Goal: Task Accomplishment & Management: Use online tool/utility

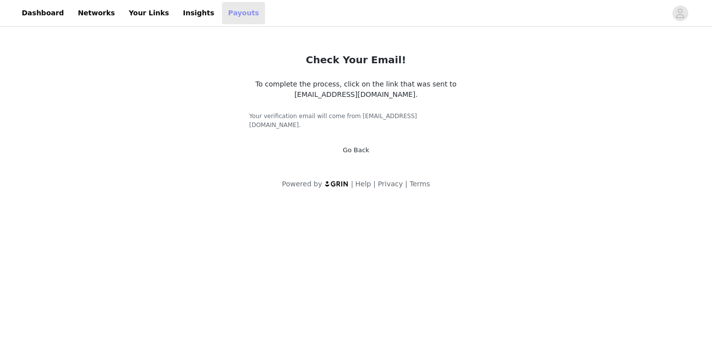
click at [227, 17] on link "Payouts" at bounding box center [243, 13] width 43 height 22
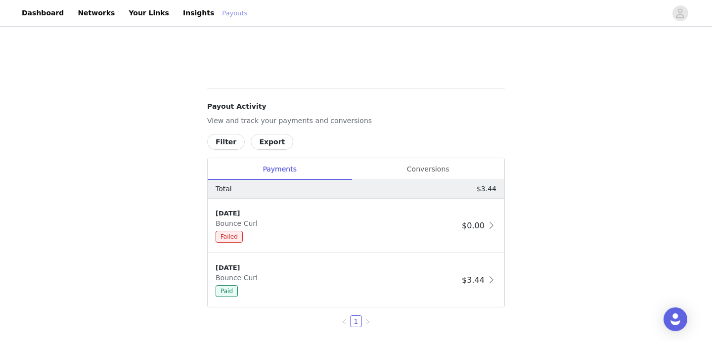
scroll to position [310, 0]
click at [287, 237] on div "Failed" at bounding box center [337, 236] width 242 height 12
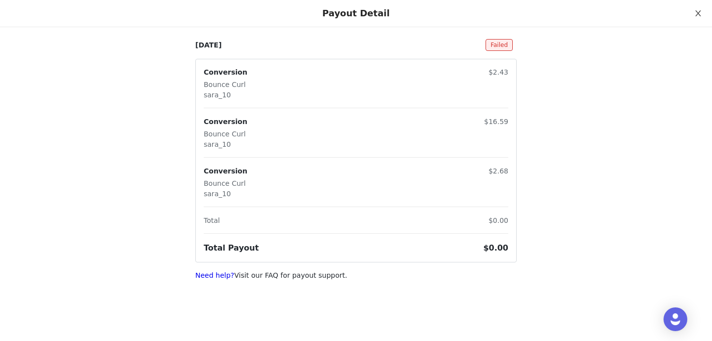
click at [700, 11] on icon "icon: close" at bounding box center [699, 13] width 8 height 8
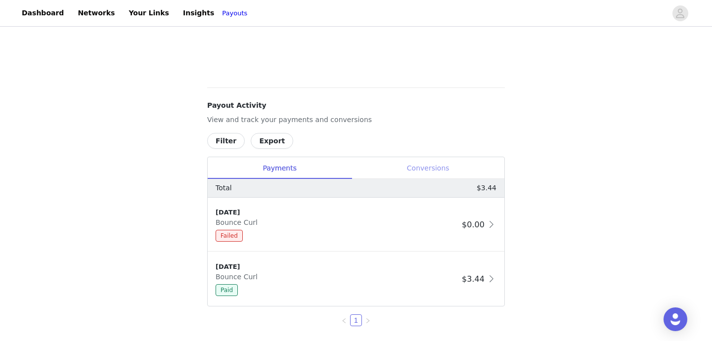
click at [431, 167] on div "Conversions" at bounding box center [428, 168] width 153 height 22
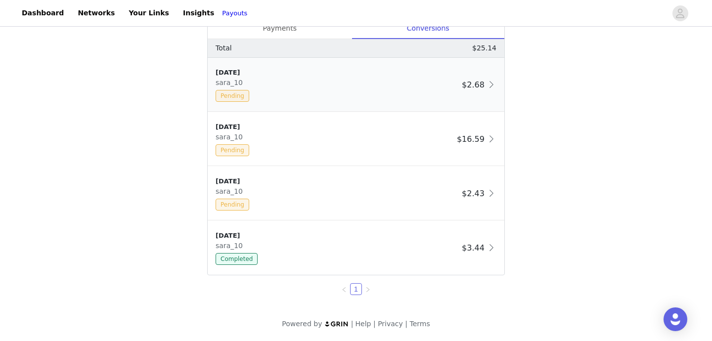
scroll to position [419, 0]
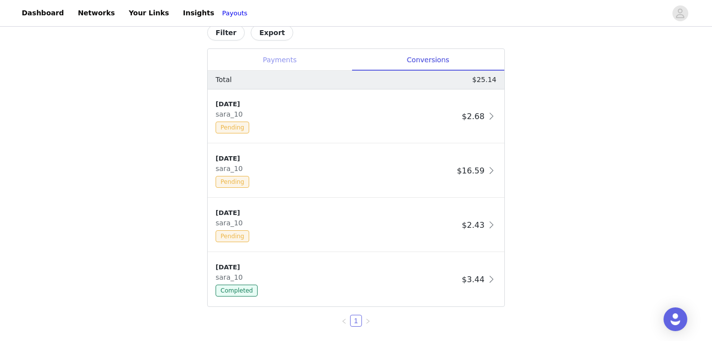
click at [280, 57] on div "Payments" at bounding box center [280, 60] width 144 height 22
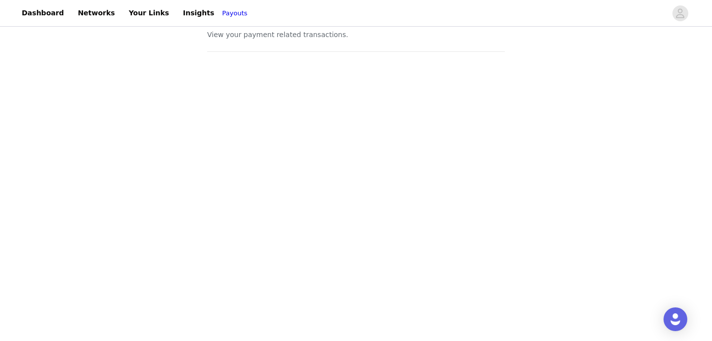
scroll to position [20, 0]
click at [183, 8] on link "Insights" at bounding box center [198, 13] width 43 height 22
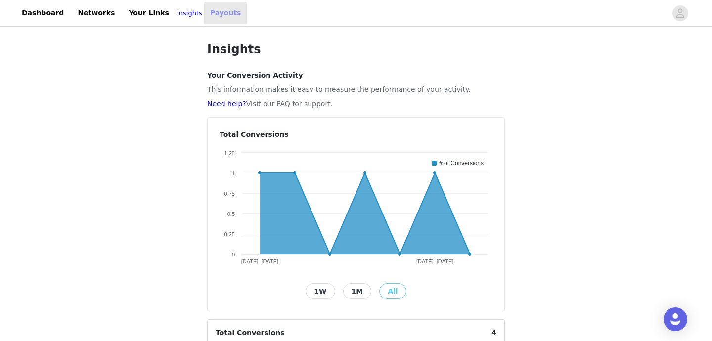
click at [214, 16] on link "Payouts" at bounding box center [225, 13] width 43 height 22
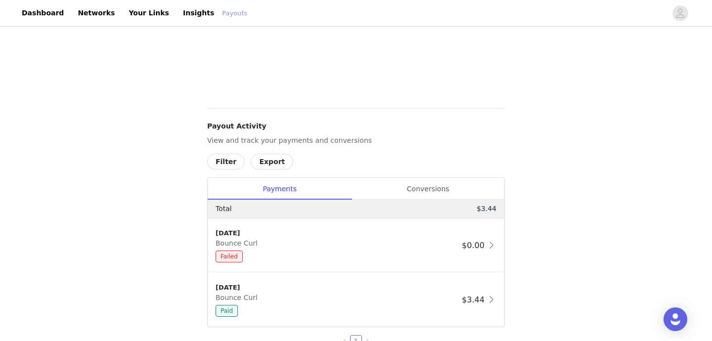
scroll to position [333, 0]
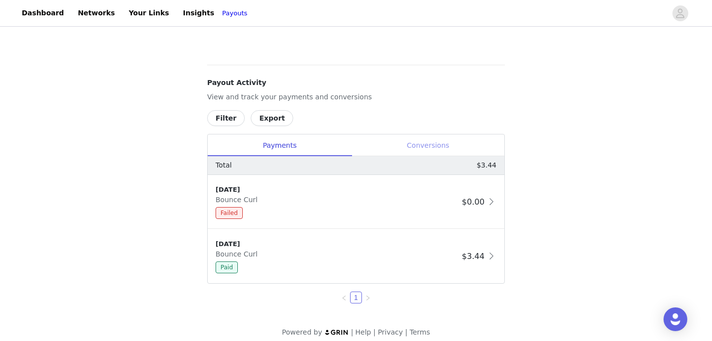
click at [428, 139] on div "Conversions" at bounding box center [428, 146] width 153 height 22
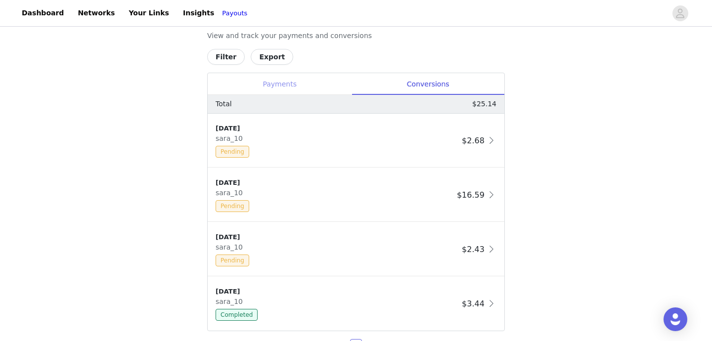
click at [296, 83] on div "Payments" at bounding box center [280, 84] width 144 height 22
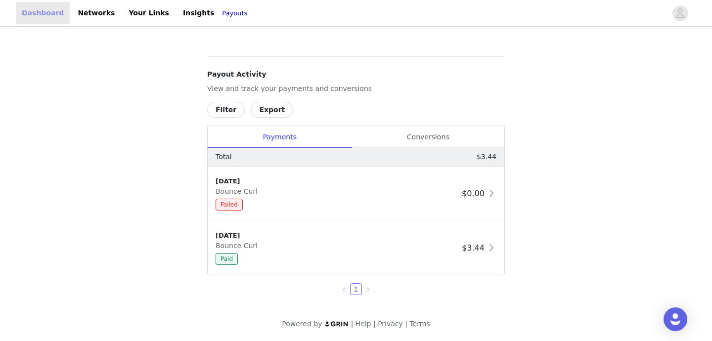
click at [55, 10] on link "Dashboard" at bounding box center [43, 13] width 54 height 22
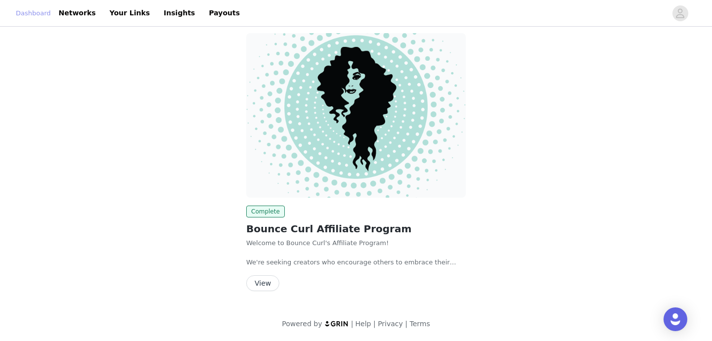
scroll to position [7, 0]
click at [269, 276] on button "View" at bounding box center [262, 284] width 33 height 16
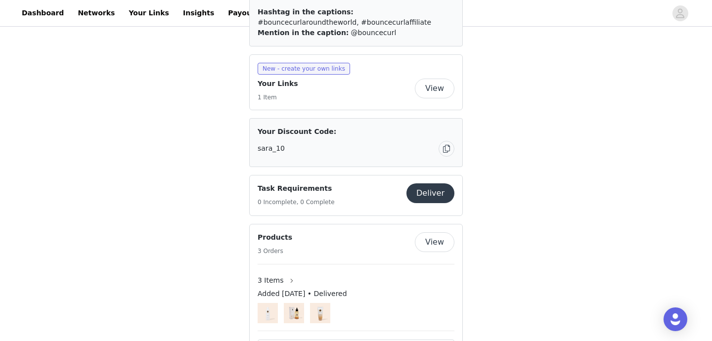
scroll to position [632, 0]
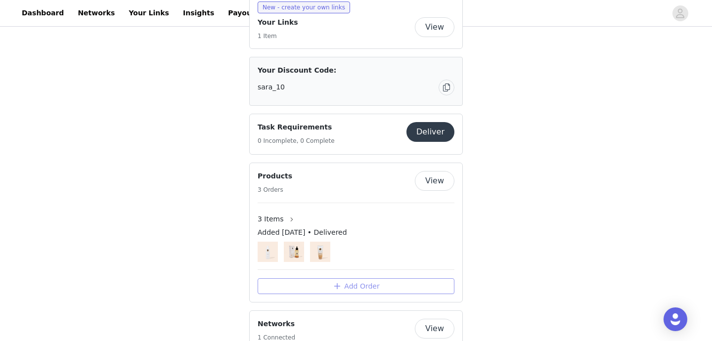
click at [290, 279] on button "Add Order" at bounding box center [356, 287] width 197 height 16
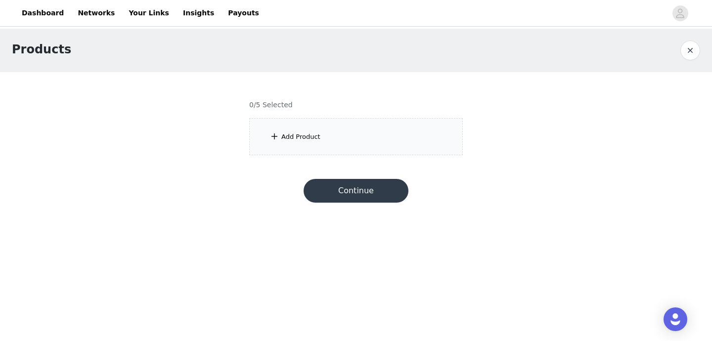
click at [306, 147] on div "Add Product" at bounding box center [356, 136] width 214 height 37
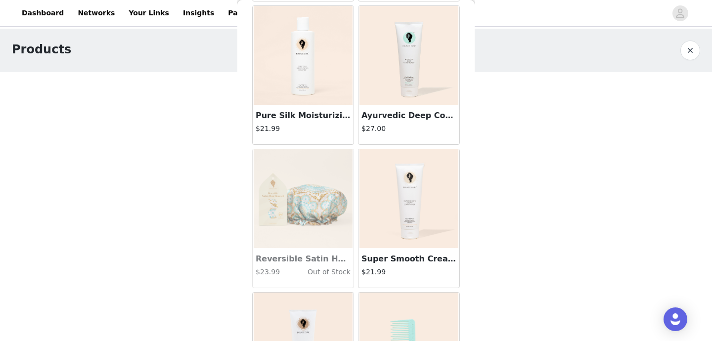
scroll to position [707, 0]
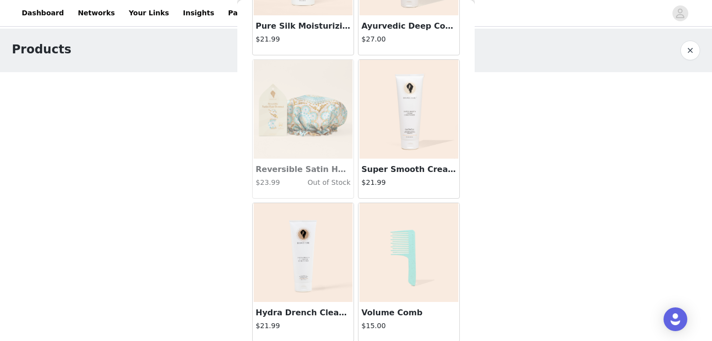
click at [307, 122] on img at bounding box center [303, 109] width 99 height 99
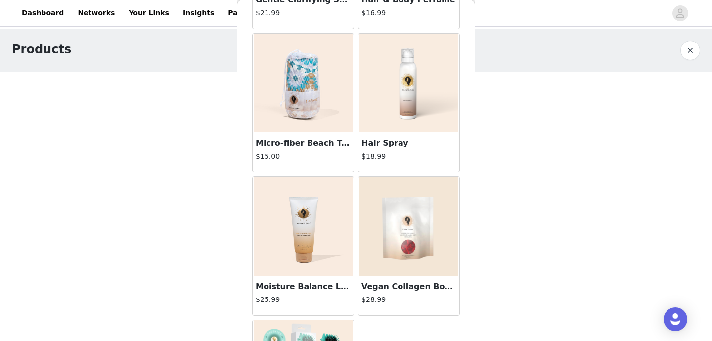
scroll to position [1715, 0]
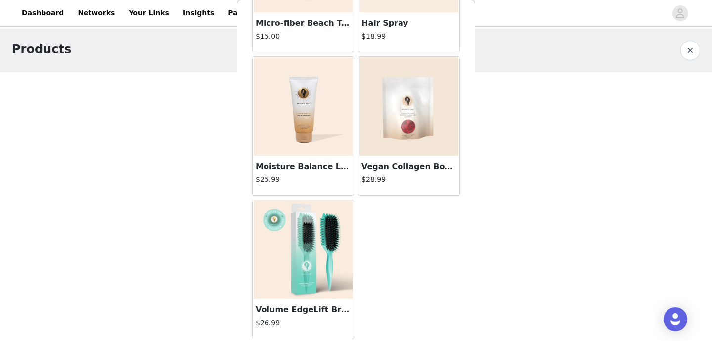
click at [152, 227] on body "Dashboard Networks Your Links Insights Payouts Products 0/5 Selected Add Produc…" at bounding box center [356, 170] width 712 height 341
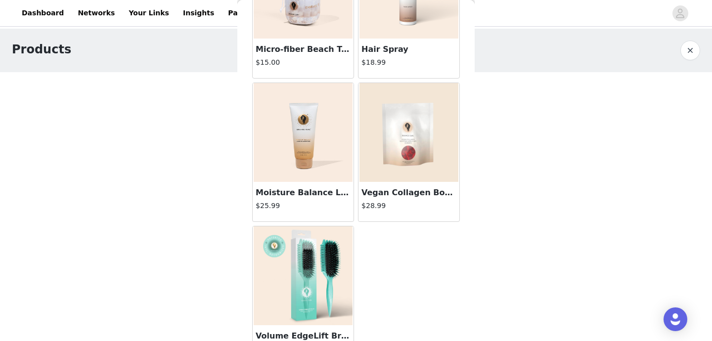
click at [693, 50] on button "button" at bounding box center [691, 51] width 20 height 20
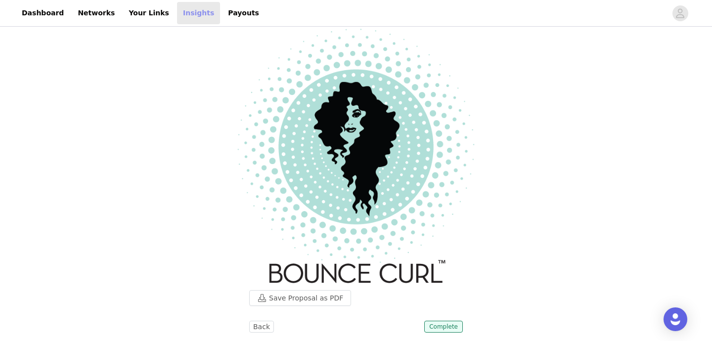
click at [178, 10] on link "Insights" at bounding box center [198, 13] width 43 height 22
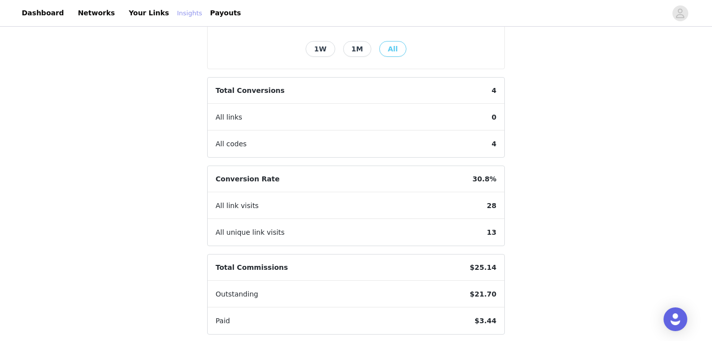
scroll to position [282, 0]
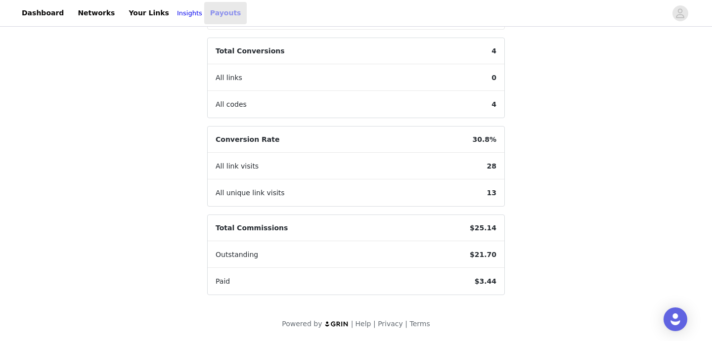
click at [212, 19] on link "Payouts" at bounding box center [225, 13] width 43 height 22
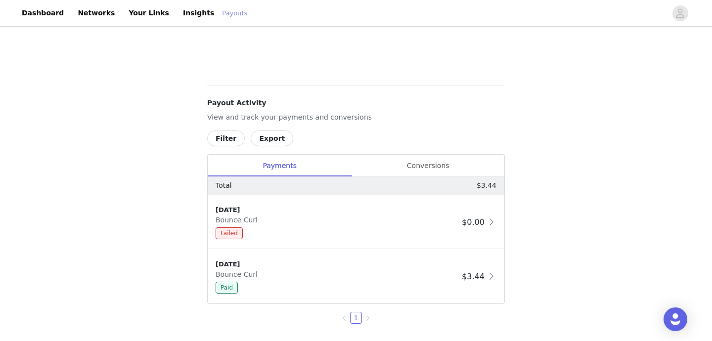
scroll to position [98, 0]
